Goal: Transaction & Acquisition: Subscribe to service/newsletter

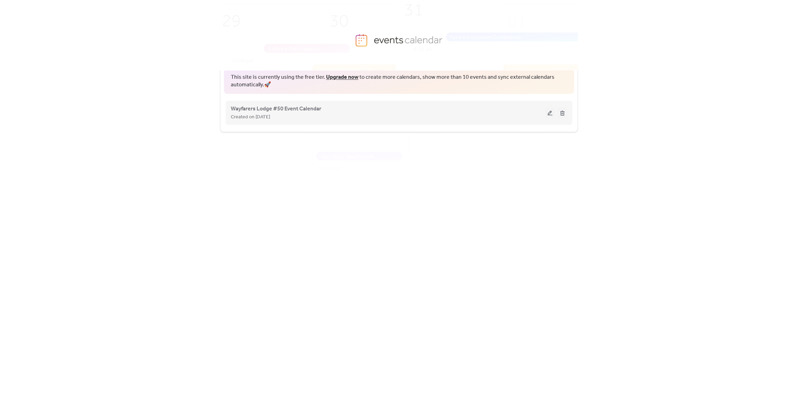
click at [549, 112] on button at bounding box center [550, 113] width 10 height 10
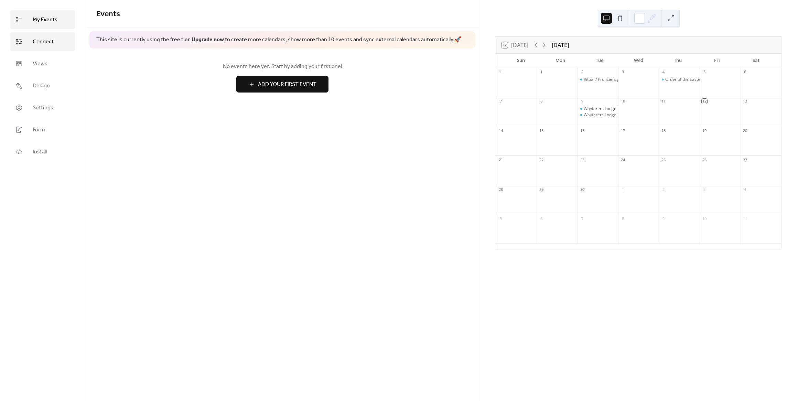
click at [53, 43] on span "Connect" at bounding box center [43, 42] width 21 height 8
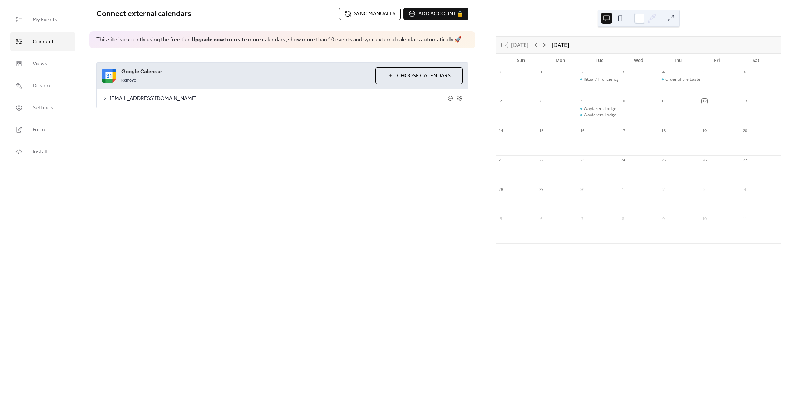
click at [385, 8] on button "Sync manually" at bounding box center [370, 14] width 62 height 12
click at [461, 99] on icon at bounding box center [460, 98] width 6 height 6
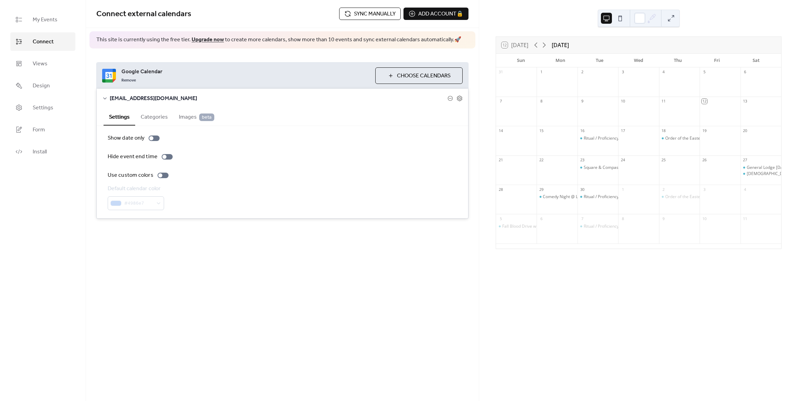
click at [270, 248] on div "Connect external calendars Sync manually Add account 🔒 🔒 This site is currently…" at bounding box center [282, 200] width 393 height 401
click at [537, 14] on div "12 [DATE] [DATE] Sun Mon Tue Wed Thu Fri Sat 31 1 2 3 4 5 6 7 8 9 10 11 12 13 1…" at bounding box center [638, 200] width 319 height 401
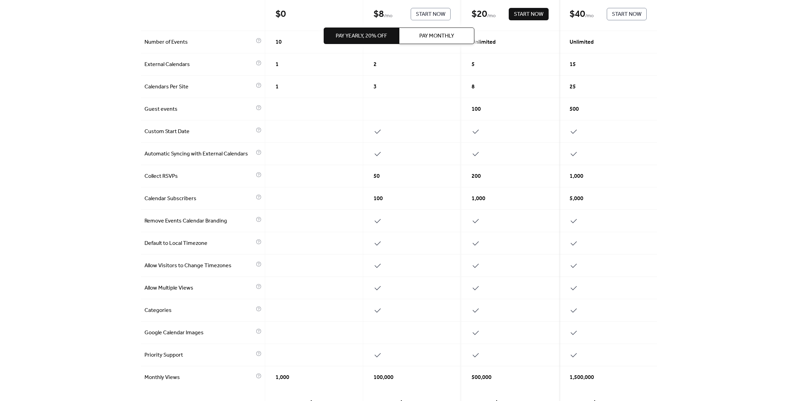
scroll to position [103, 0]
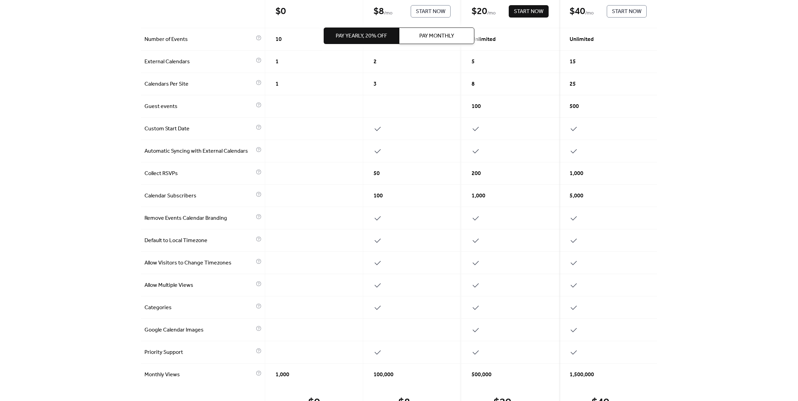
drag, startPoint x: 373, startPoint y: 149, endPoint x: 382, endPoint y: 149, distance: 9.3
click at [382, 149] on div at bounding box center [412, 151] width 98 height 22
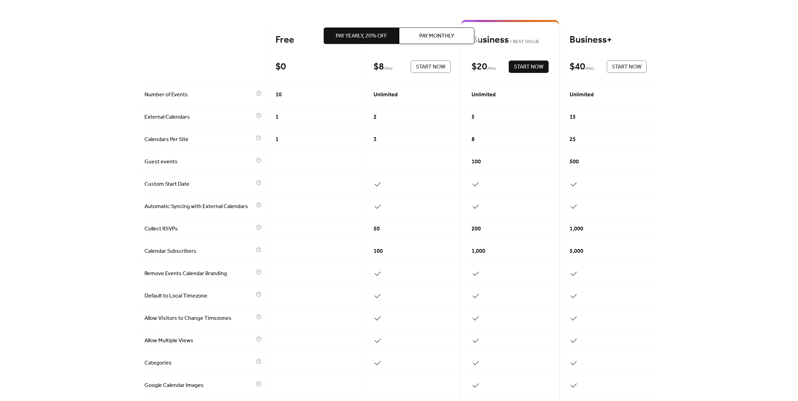
scroll to position [34, 0]
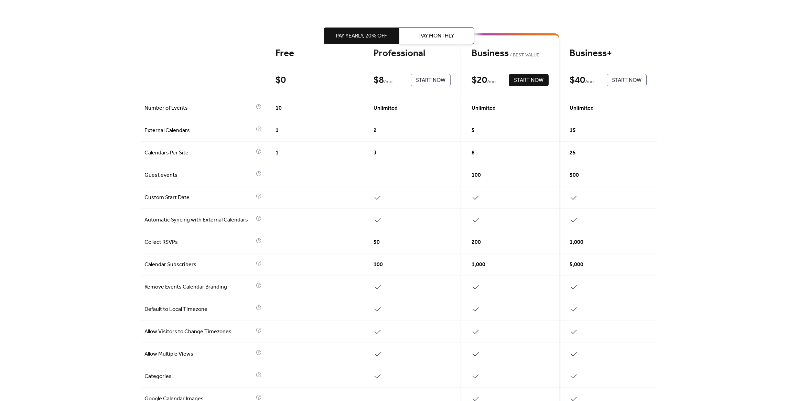
click at [421, 37] on span "Pay Monthly" at bounding box center [436, 36] width 35 height 8
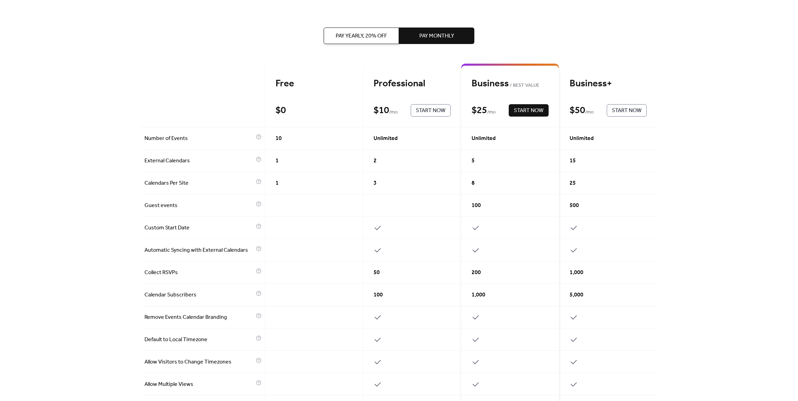
scroll to position [0, 0]
